Goal: Task Accomplishment & Management: Use online tool/utility

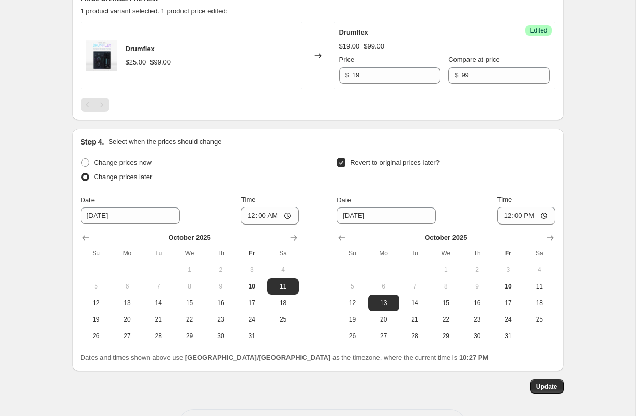
scroll to position [424, 0]
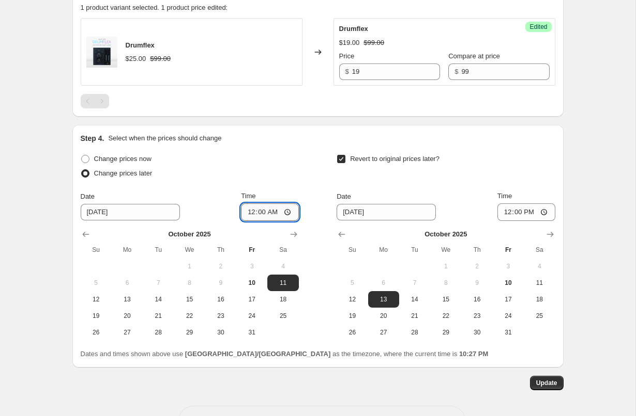
click at [249, 213] on input "00:00" at bounding box center [270, 213] width 58 height 18
type input "11:00"
click at [247, 285] on span "10" at bounding box center [251, 283] width 23 height 8
type input "[DATE]"
click at [269, 215] on input "11:00" at bounding box center [270, 213] width 58 height 18
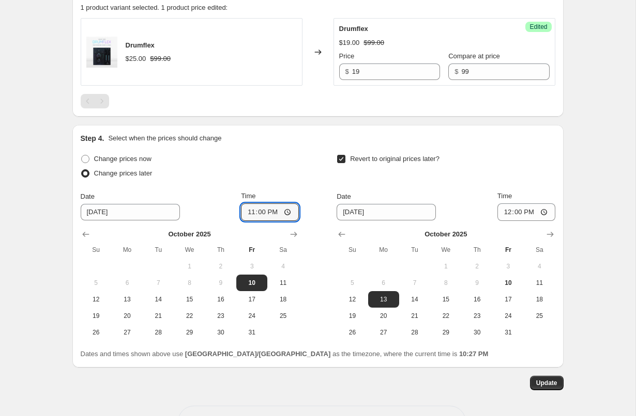
click at [273, 169] on div "Change prices later" at bounding box center [190, 173] width 218 height 14
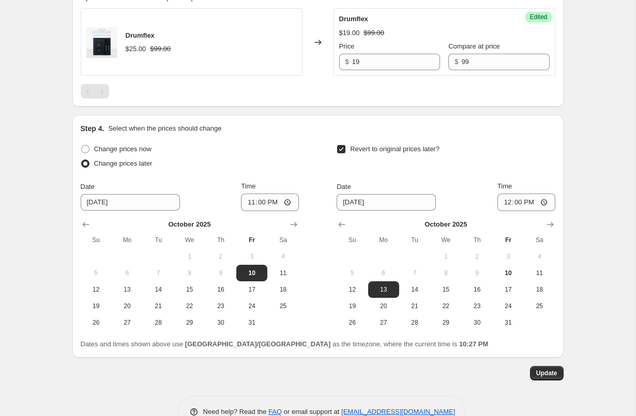
scroll to position [434, 0]
click at [250, 202] on input "23:00" at bounding box center [270, 203] width 58 height 18
type input "22:30"
click at [544, 376] on span "Update" at bounding box center [546, 374] width 21 height 8
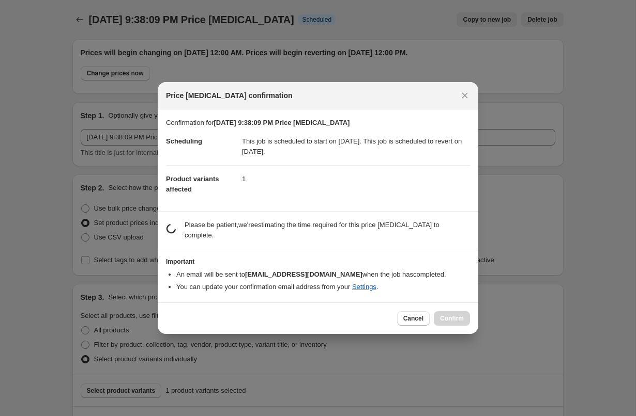
scroll to position [0, 0]
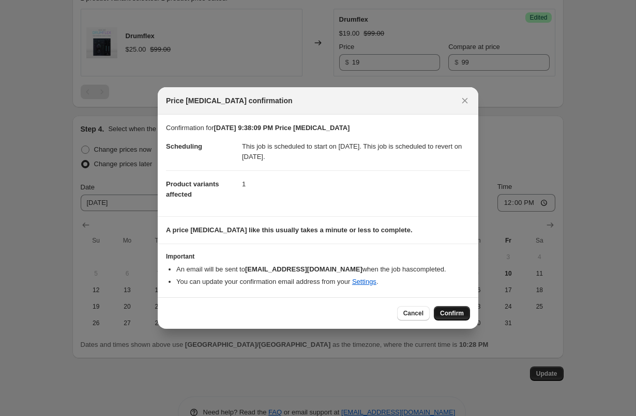
click at [458, 316] on span "Confirm" at bounding box center [452, 314] width 24 height 8
